Goal: Task Accomplishment & Management: Use online tool/utility

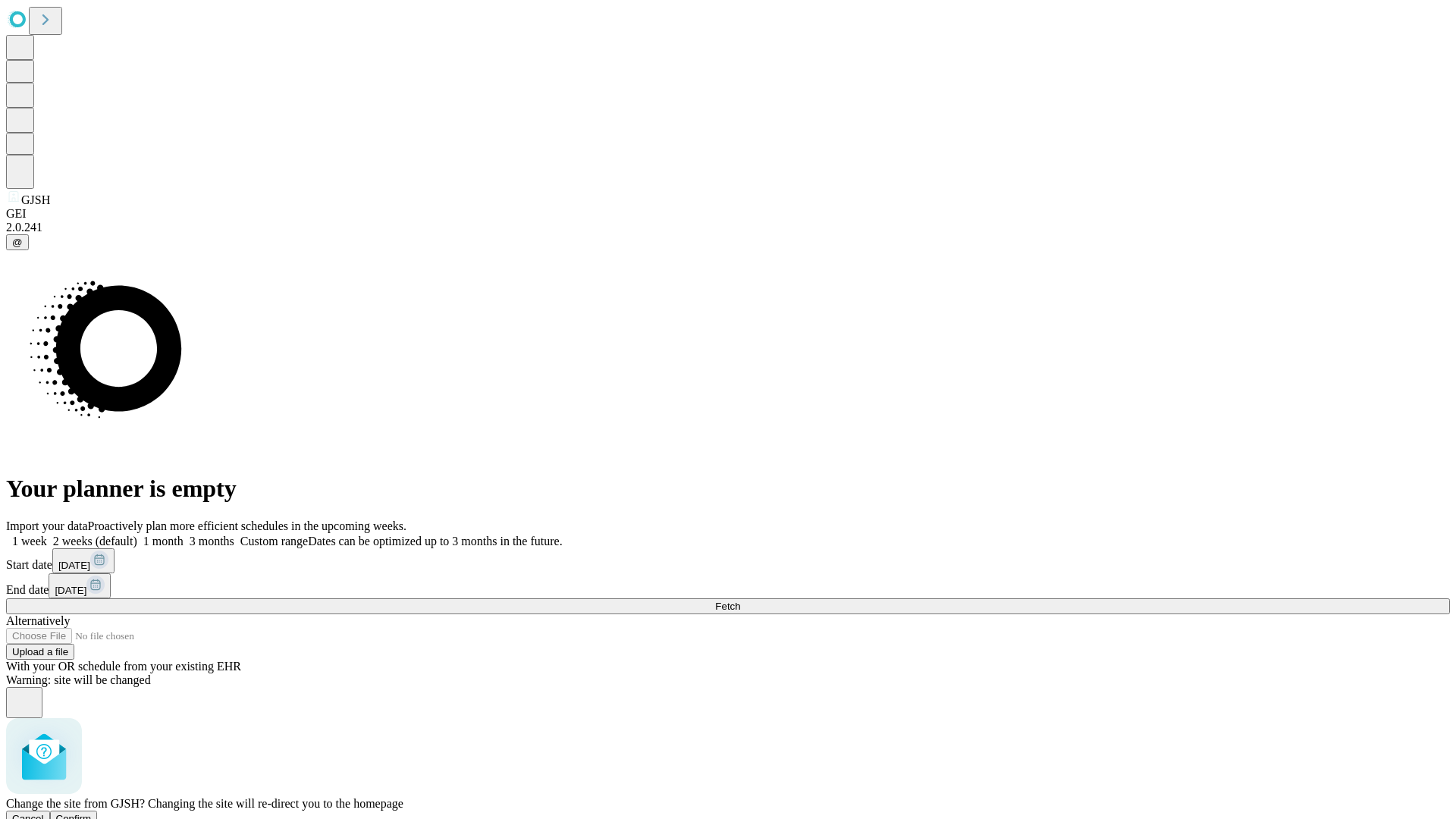
click at [92, 813] on span "Confirm" at bounding box center [73, 818] width 36 height 11
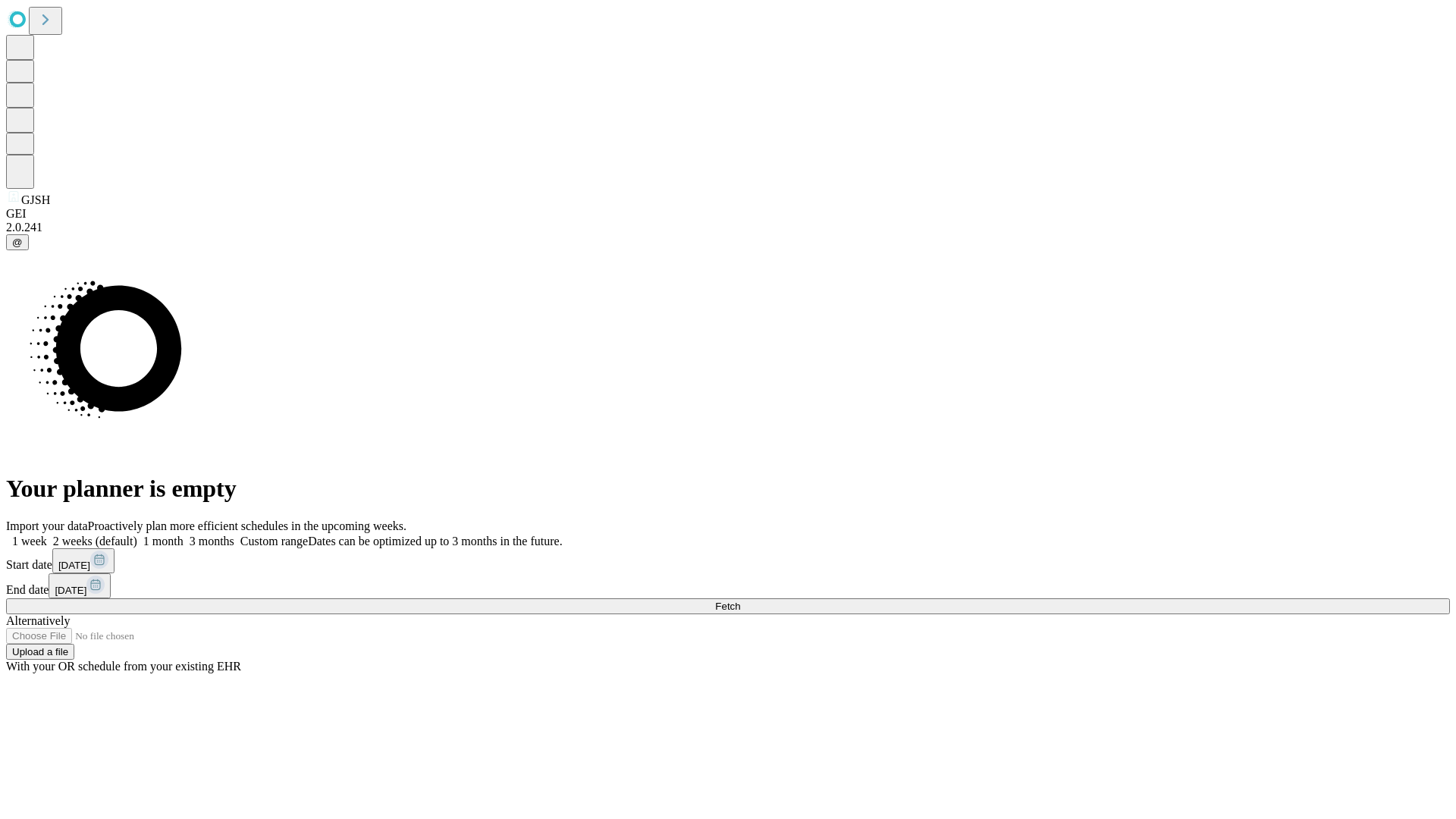
click at [183, 534] on label "1 month" at bounding box center [160, 540] width 47 height 13
click at [740, 601] on span "Fetch" at bounding box center [727, 606] width 25 height 11
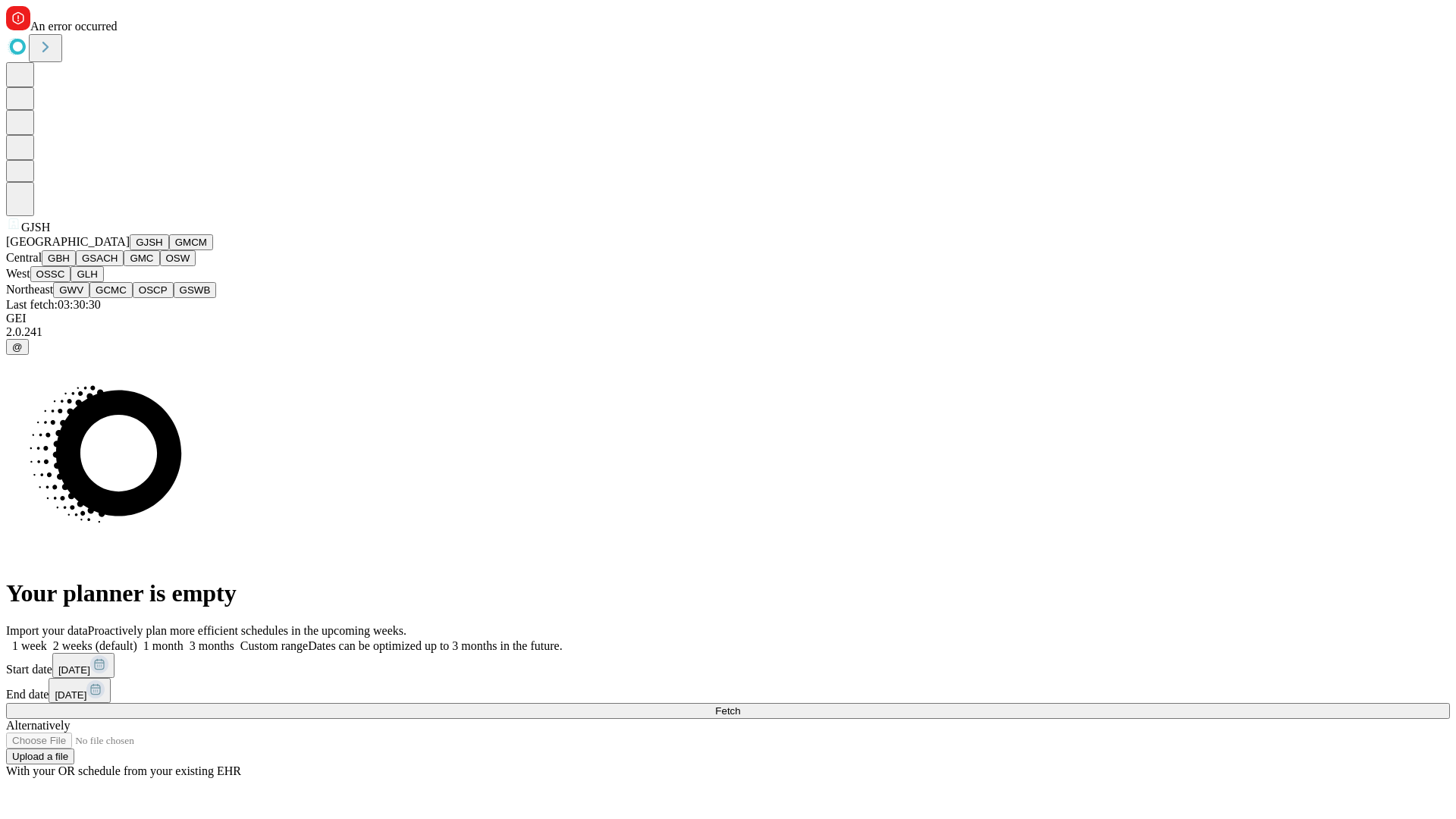
click at [169, 250] on button "GMCM" at bounding box center [191, 242] width 44 height 16
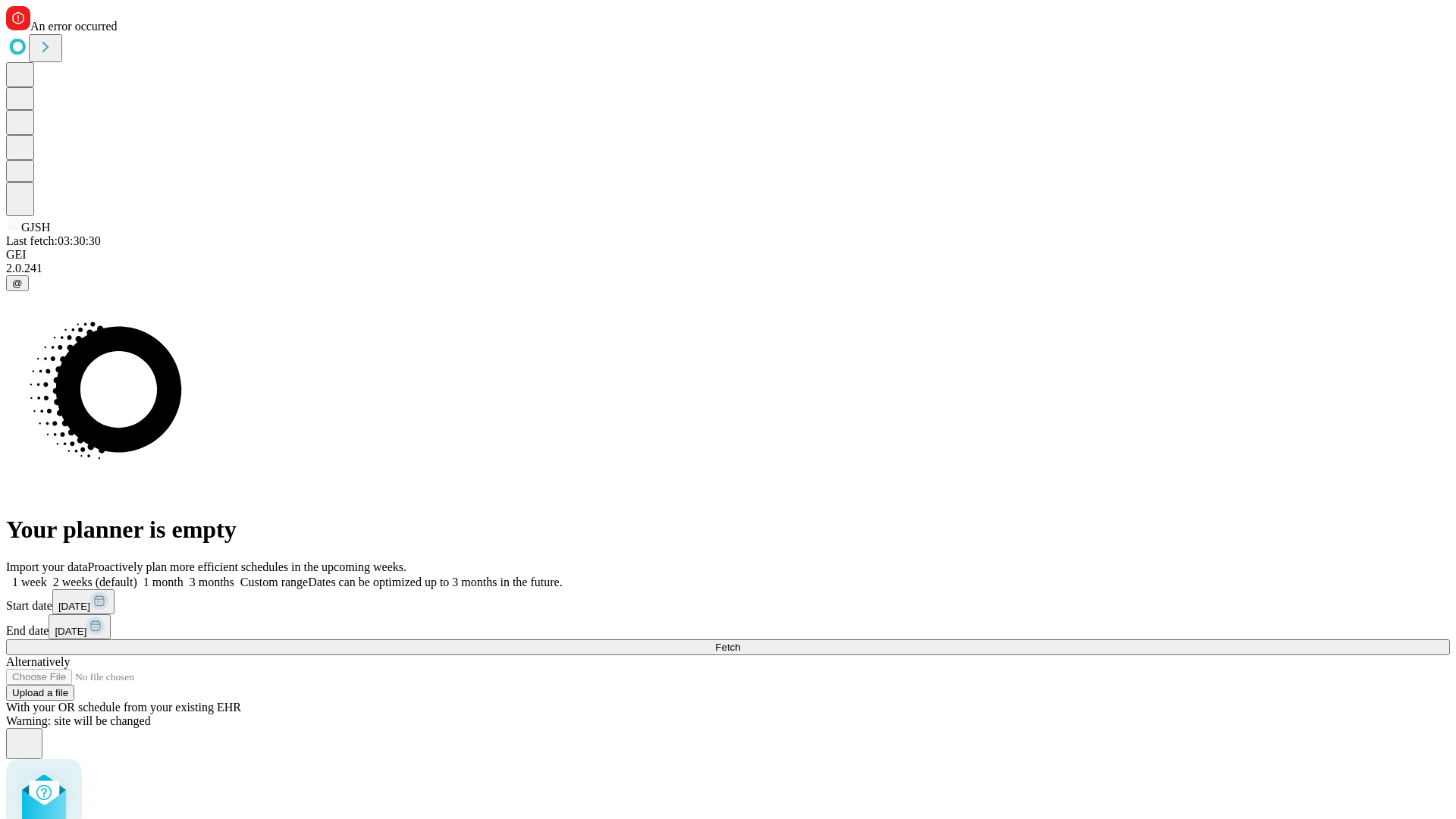
click at [183, 576] on label "1 month" at bounding box center [160, 582] width 47 height 13
click at [740, 641] on span "Fetch" at bounding box center [727, 646] width 25 height 11
click at [183, 576] on label "1 month" at bounding box center [160, 582] width 47 height 13
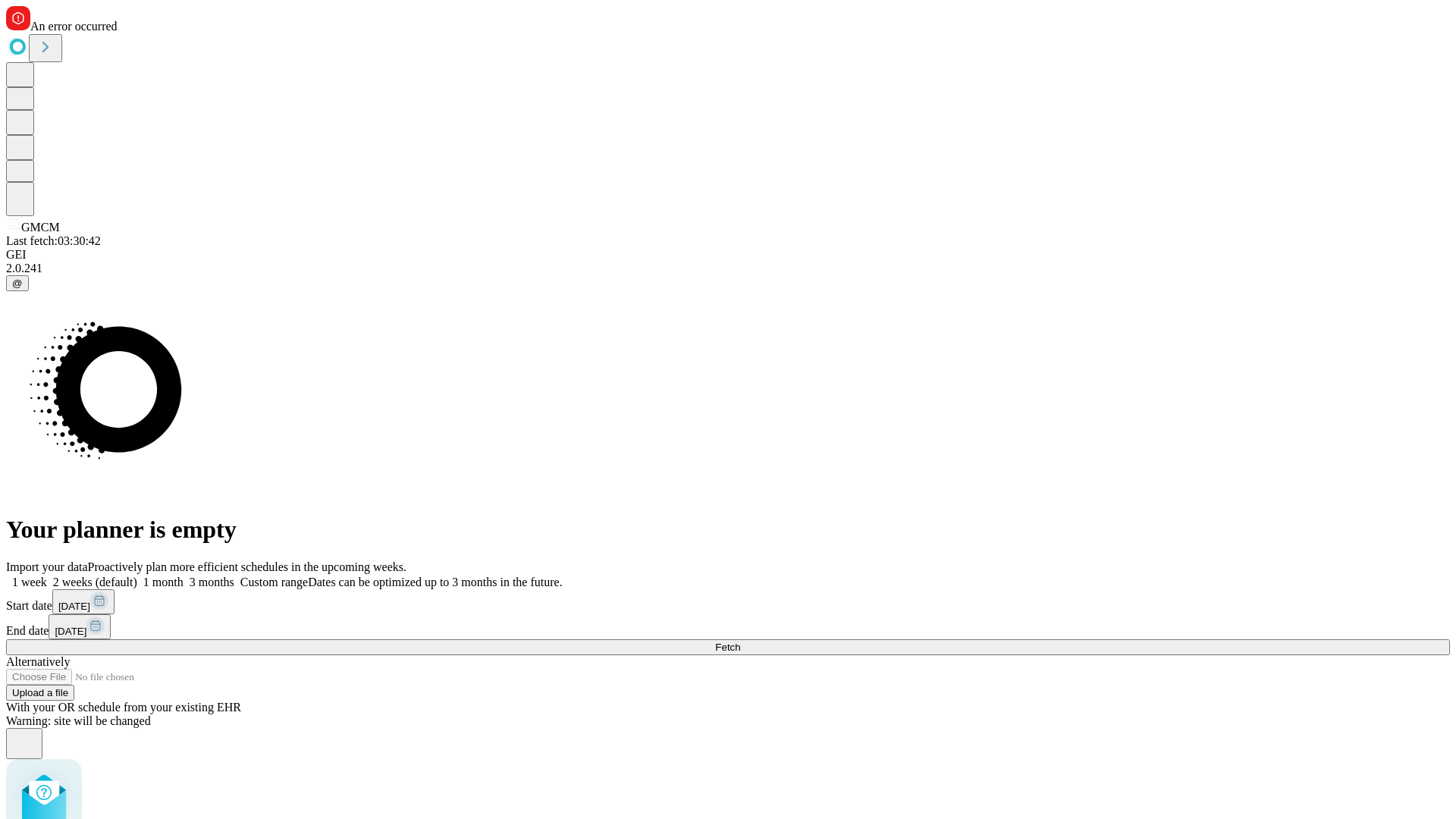
click at [740, 641] on span "Fetch" at bounding box center [727, 646] width 25 height 11
click at [183, 576] on label "1 month" at bounding box center [160, 582] width 47 height 13
click at [740, 641] on span "Fetch" at bounding box center [727, 646] width 25 height 11
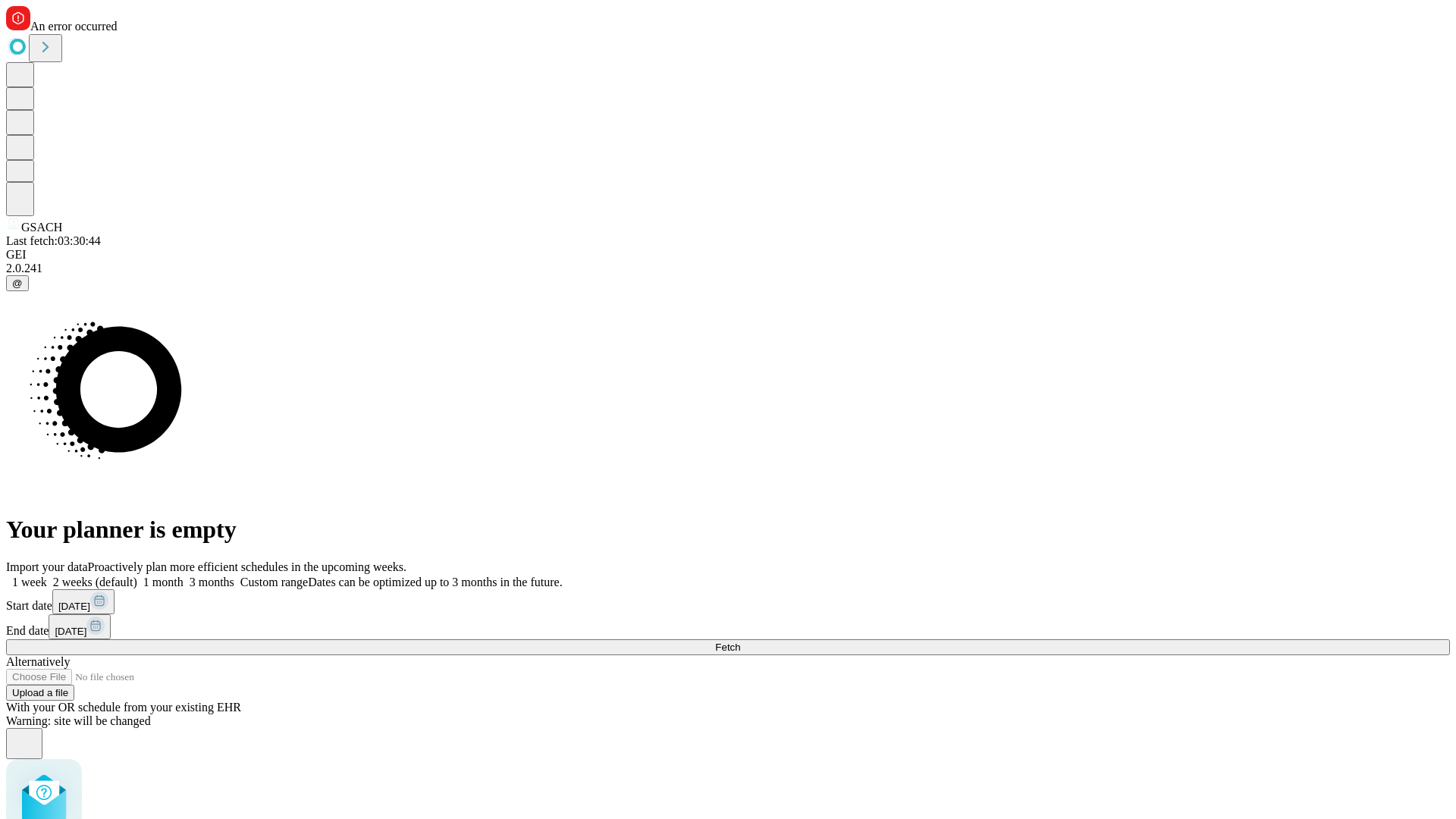
click at [183, 576] on label "1 month" at bounding box center [160, 582] width 47 height 13
click at [740, 641] on span "Fetch" at bounding box center [727, 646] width 25 height 11
click at [183, 576] on label "1 month" at bounding box center [160, 582] width 47 height 13
click at [740, 641] on span "Fetch" at bounding box center [727, 646] width 25 height 11
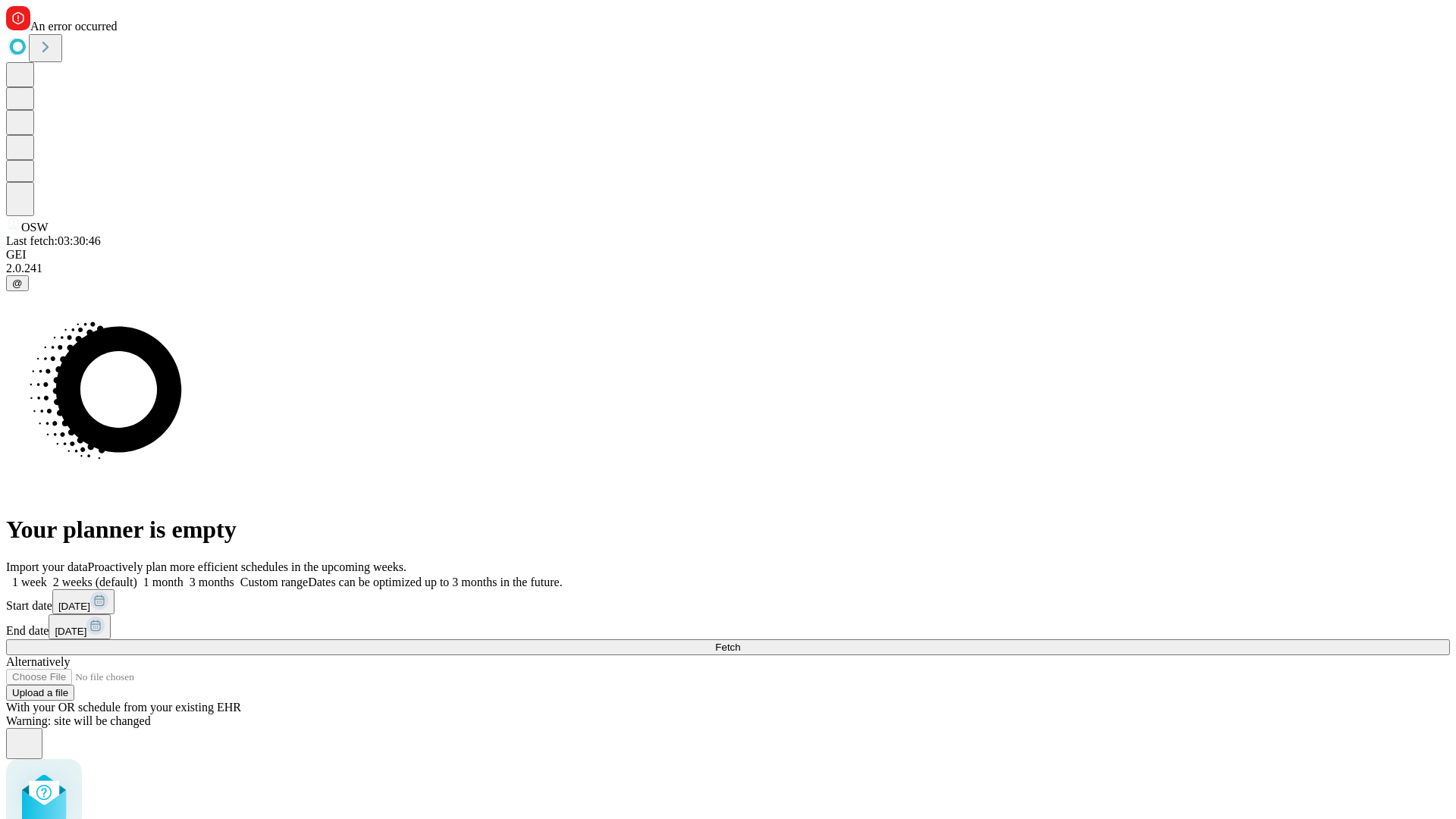
click at [183, 576] on label "1 month" at bounding box center [160, 582] width 47 height 13
click at [740, 641] on span "Fetch" at bounding box center [727, 646] width 25 height 11
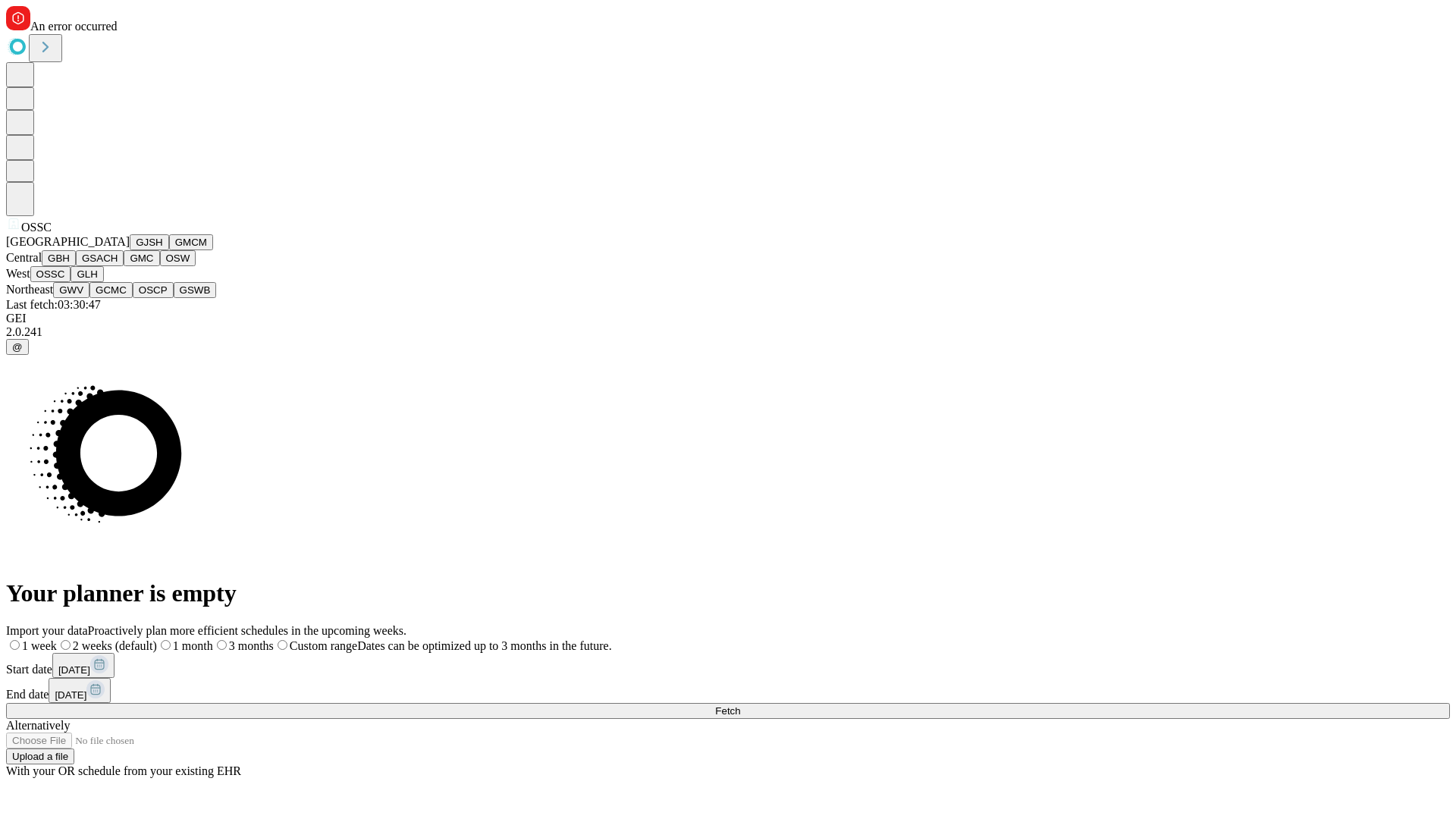
click at [103, 282] on button "GLH" at bounding box center [86, 274] width 33 height 16
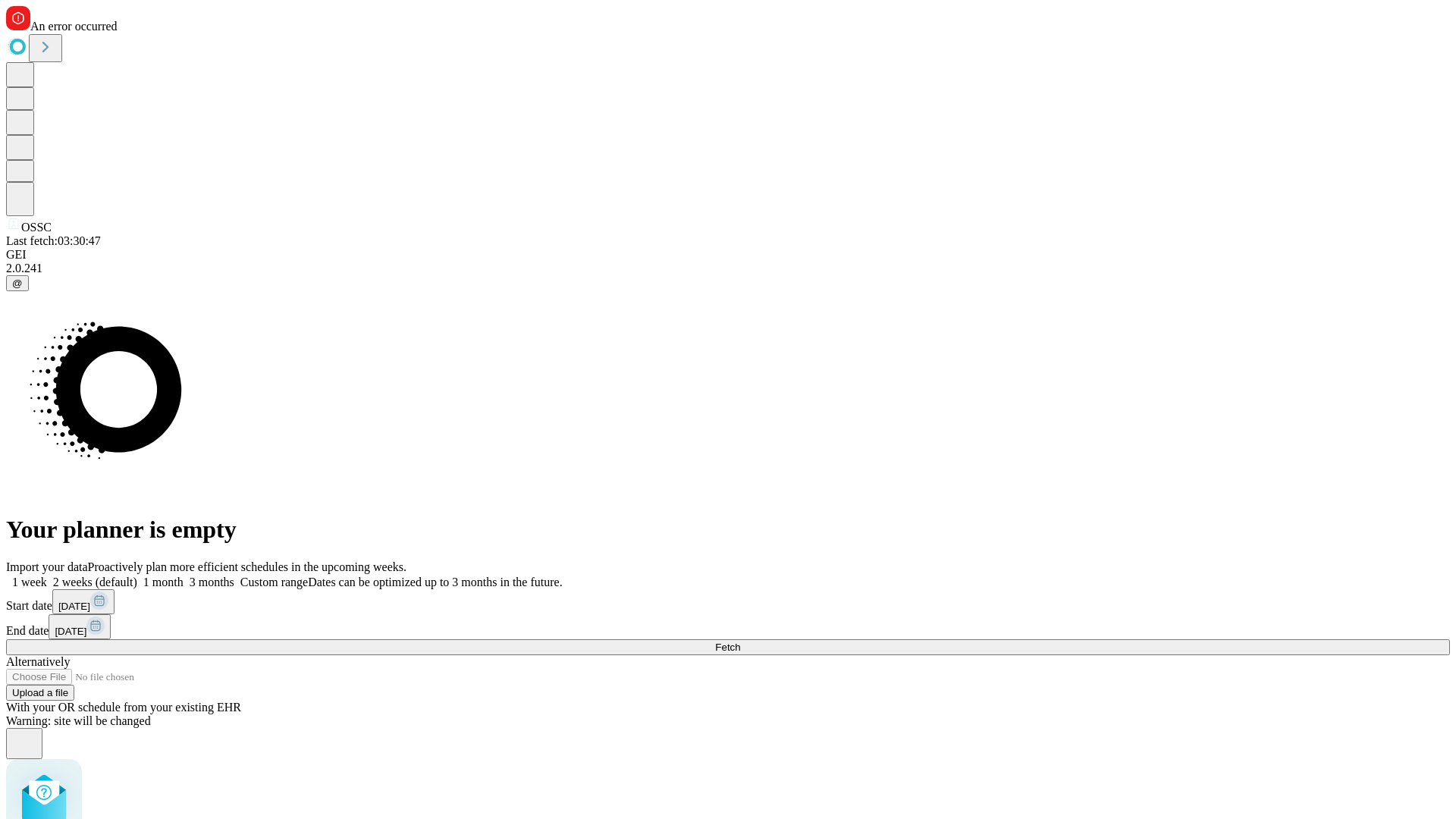
click at [183, 576] on label "1 month" at bounding box center [160, 582] width 47 height 13
click at [740, 641] on span "Fetch" at bounding box center [727, 646] width 25 height 11
click at [183, 576] on label "1 month" at bounding box center [160, 582] width 47 height 13
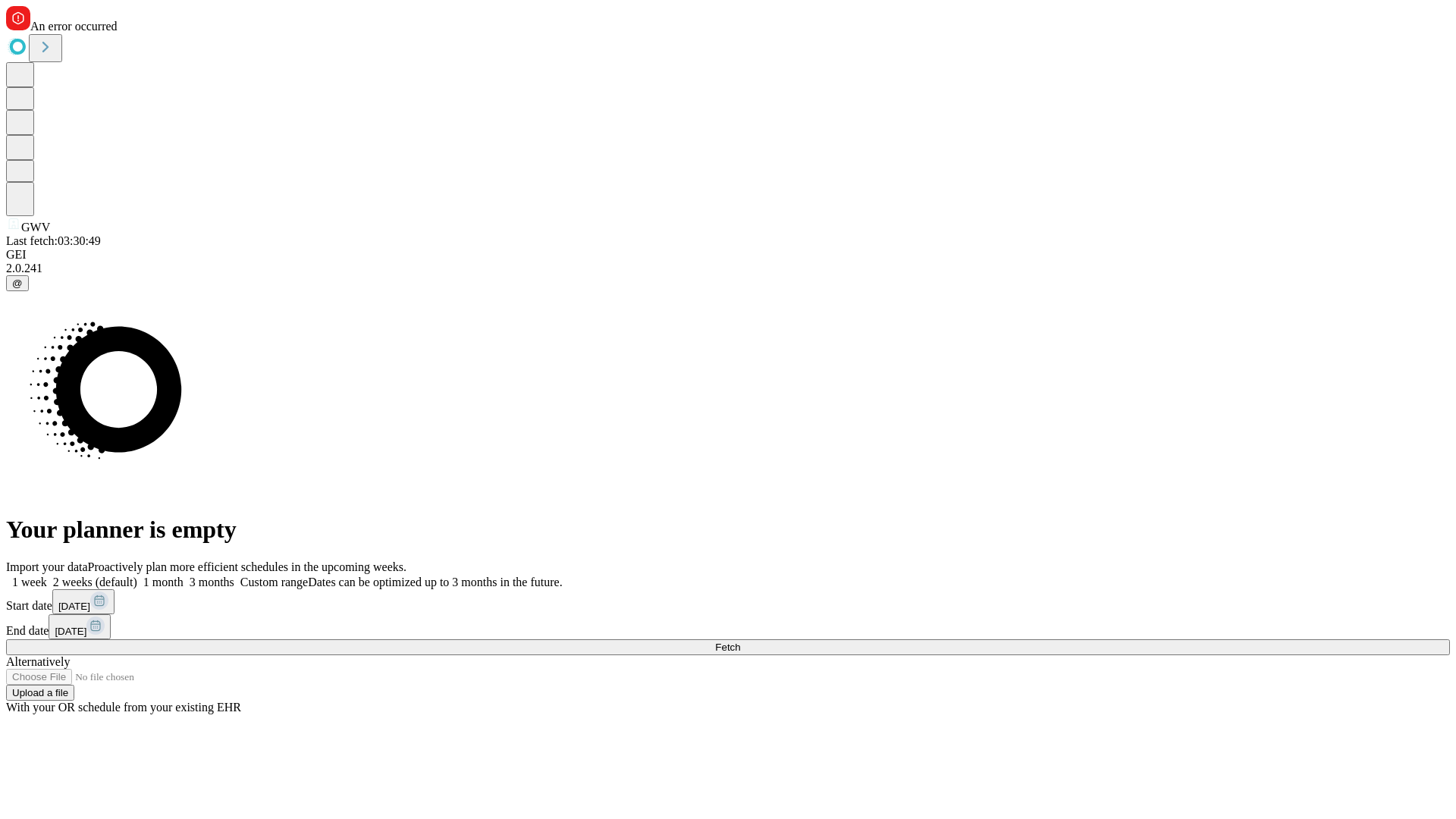
click at [740, 641] on span "Fetch" at bounding box center [727, 646] width 25 height 11
click at [183, 576] on label "1 month" at bounding box center [160, 582] width 47 height 13
click at [740, 641] on span "Fetch" at bounding box center [727, 646] width 25 height 11
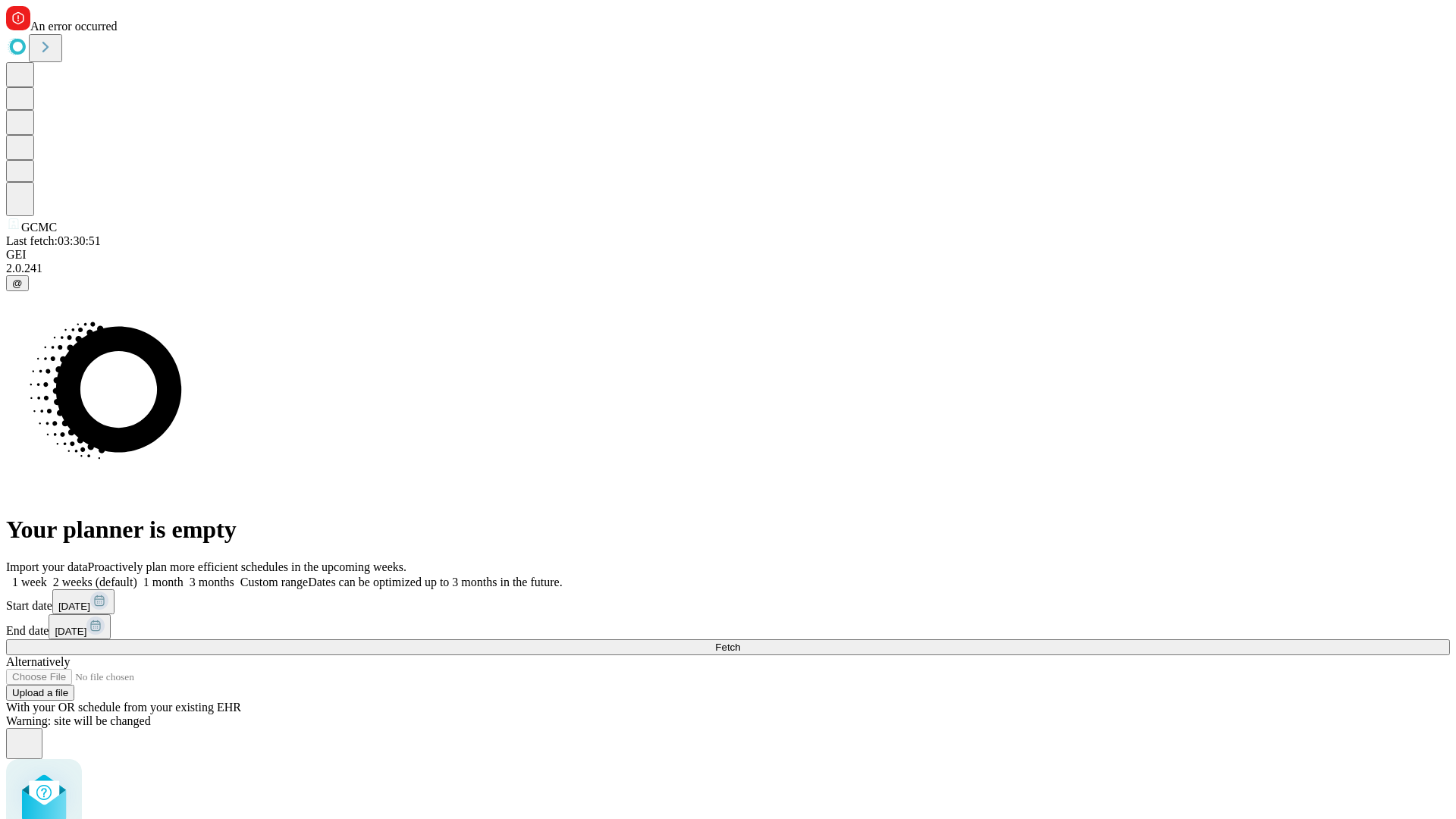
click at [183, 576] on label "1 month" at bounding box center [160, 582] width 47 height 13
click at [740, 641] on span "Fetch" at bounding box center [727, 646] width 25 height 11
